Goal: Transaction & Acquisition: Book appointment/travel/reservation

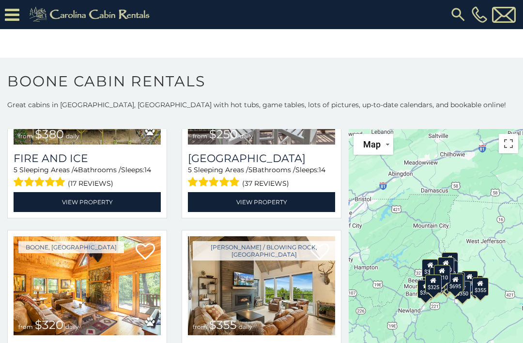
click at [95, 199] on link "View Property" at bounding box center [87, 202] width 147 height 20
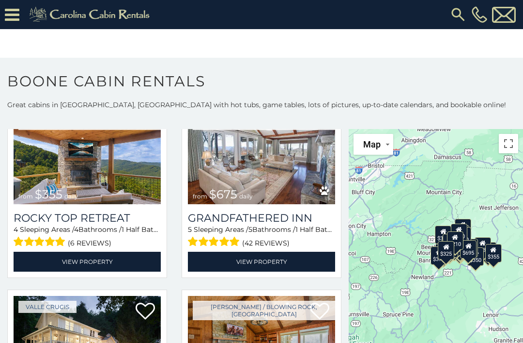
scroll to position [454, 0]
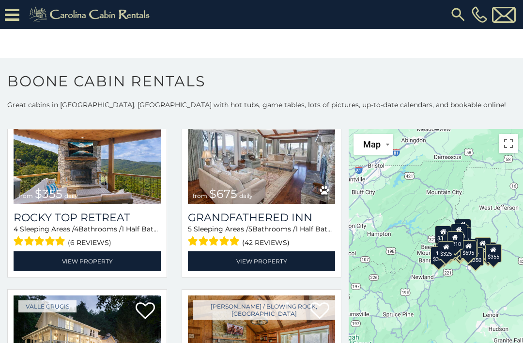
click at [106, 187] on img at bounding box center [87, 154] width 147 height 99
click at [94, 263] on link "View Property" at bounding box center [87, 261] width 147 height 20
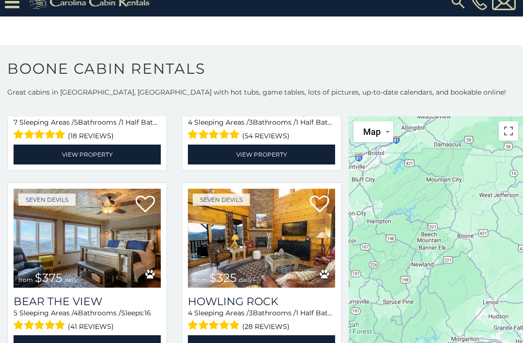
scroll to position [15, 0]
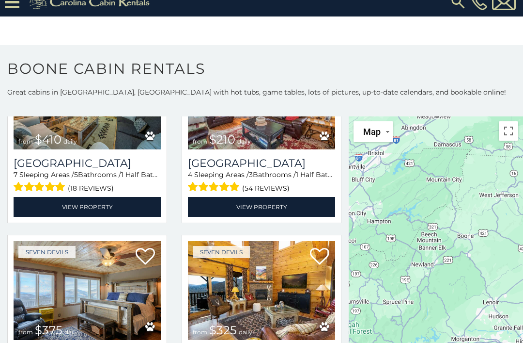
scroll to position [2618, 0]
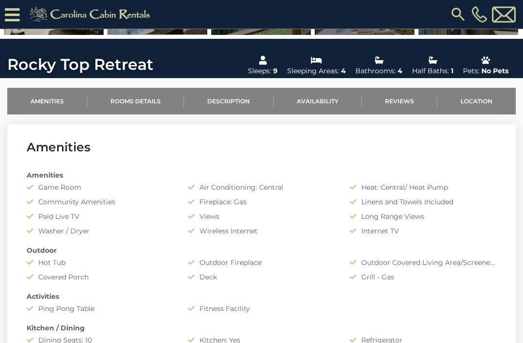
scroll to position [262, 0]
click at [269, 231] on div "Wireless Internet" at bounding box center [261, 231] width 161 height 10
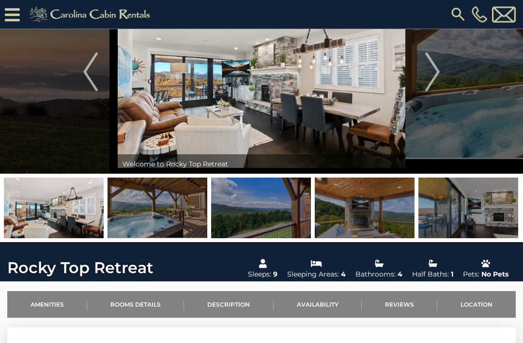
scroll to position [30, 0]
